Goal: Information Seeking & Learning: Understand process/instructions

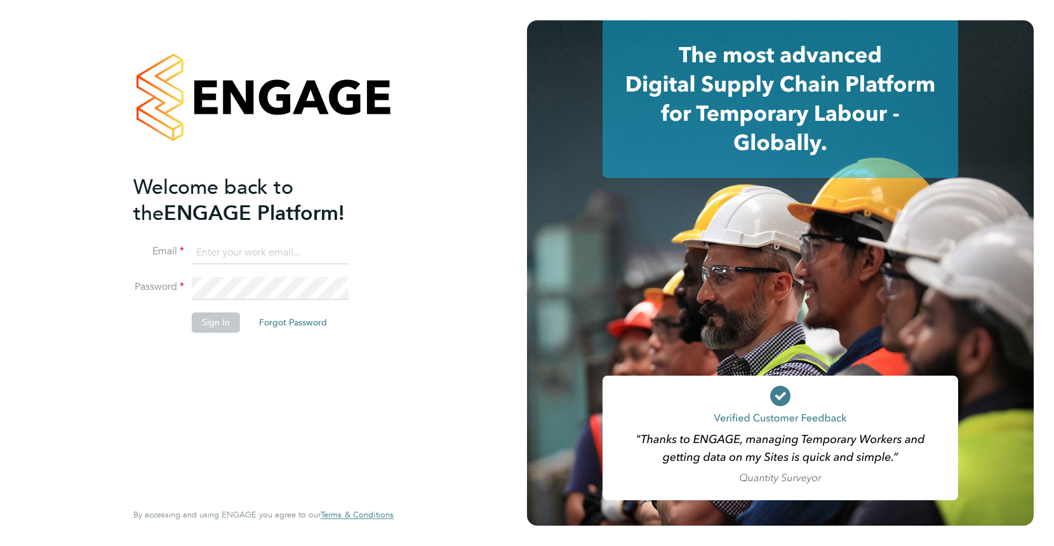
type input "[EMAIL_ADDRESS][DOMAIN_NAME]"
click at [222, 321] on button "Sign In" at bounding box center [216, 322] width 48 height 20
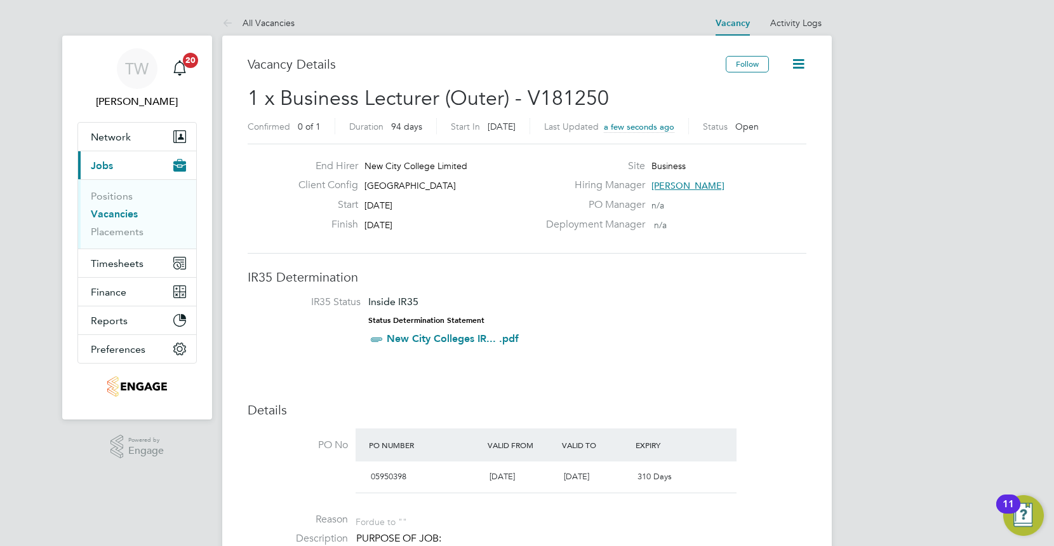
click at [345, 299] on label "IR35 Status" at bounding box center [310, 301] width 100 height 13
